Goal: Information Seeking & Learning: Learn about a topic

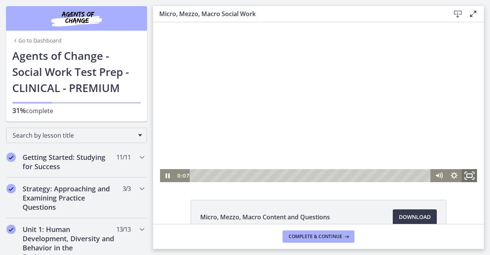
click at [467, 178] on icon "Fullscreen" at bounding box center [469, 176] width 18 height 16
click at [319, 114] on div at bounding box center [318, 102] width 317 height 160
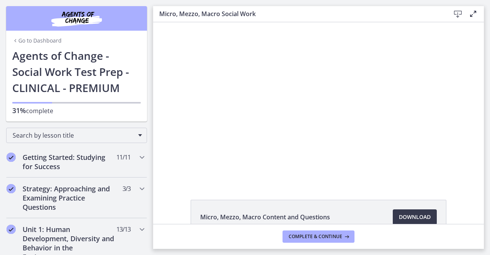
click at [319, 114] on div at bounding box center [318, 102] width 317 height 160
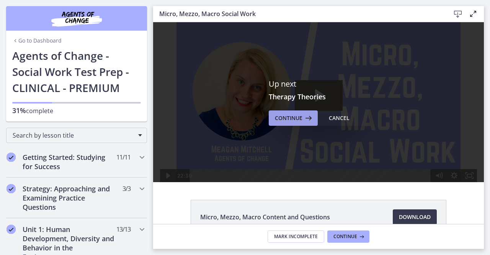
click at [304, 119] on icon at bounding box center [307, 117] width 11 height 9
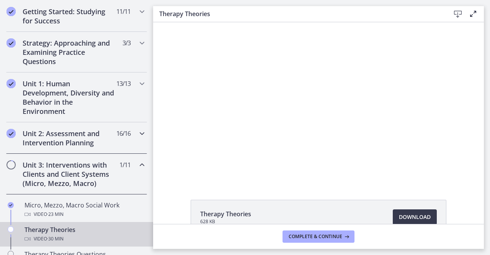
scroll to position [150, 0]
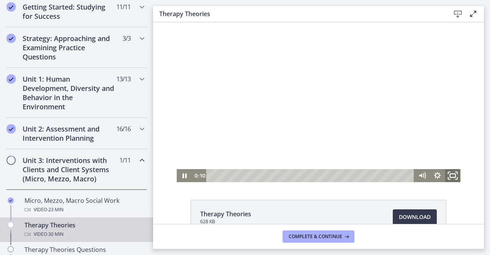
click at [446, 170] on icon "Fullscreen" at bounding box center [453, 176] width 18 height 16
click at [310, 119] on div at bounding box center [319, 102] width 284 height 160
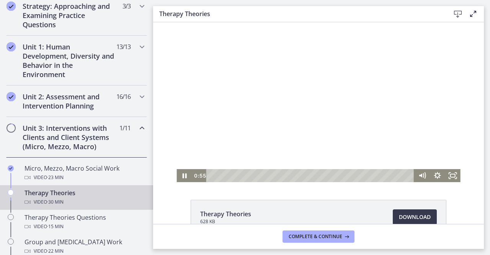
scroll to position [0, 0]
click at [282, 133] on div at bounding box center [319, 102] width 284 height 160
